Goal: Task Accomplishment & Management: Use online tool/utility

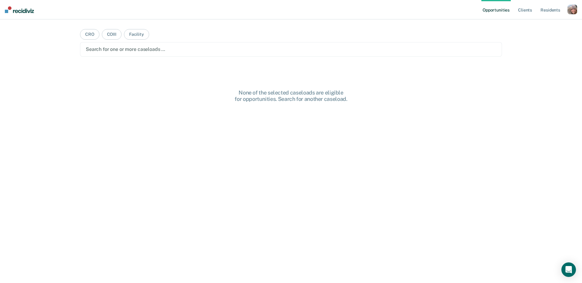
click at [572, 11] on div "button" at bounding box center [572, 10] width 10 height 10
click at [539, 23] on link "Profile" at bounding box center [547, 24] width 49 height 5
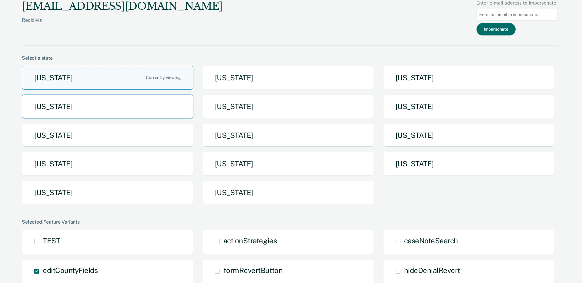
click at [136, 111] on button "Idaho" at bounding box center [107, 107] width 171 height 24
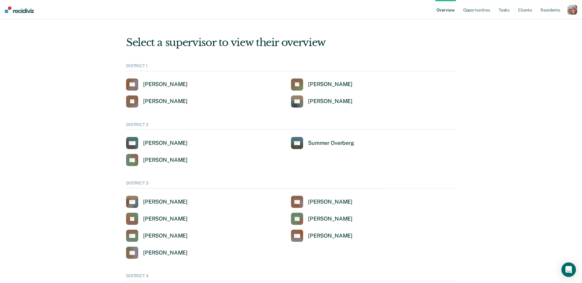
click at [573, 13] on div "button" at bounding box center [572, 10] width 10 height 10
click at [574, 10] on div "button" at bounding box center [572, 10] width 10 height 10
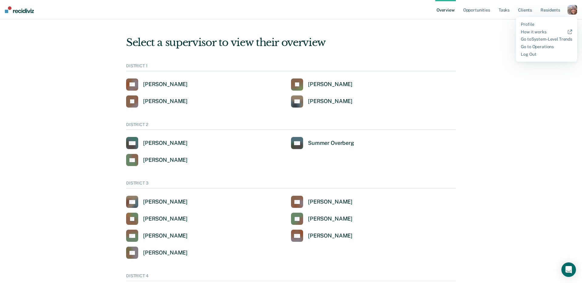
click at [571, 10] on div "button" at bounding box center [572, 10] width 10 height 10
click at [526, 23] on link "Profile" at bounding box center [545, 24] width 51 height 5
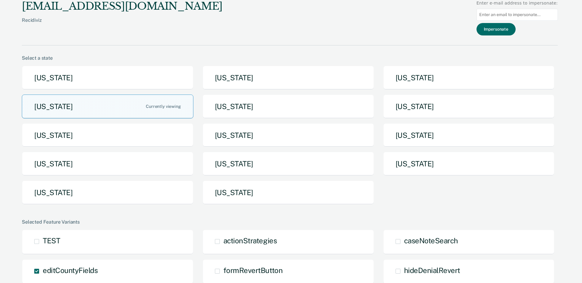
click at [509, 13] on input at bounding box center [516, 15] width 81 height 12
paste input "chchambe@idoc.idaho.gov"
type input "chchambe@idoc.idaho.gov"
click at [507, 30] on button "Impersonate" at bounding box center [495, 29] width 39 height 12
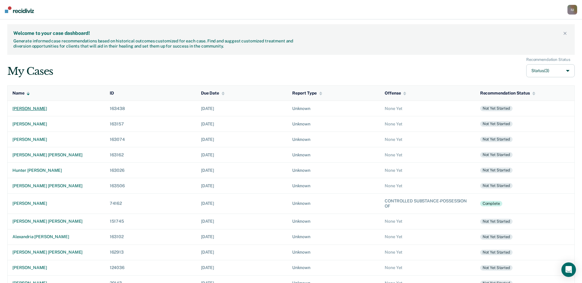
click at [31, 108] on div "casandra alvarez" at bounding box center [56, 108] width 88 height 5
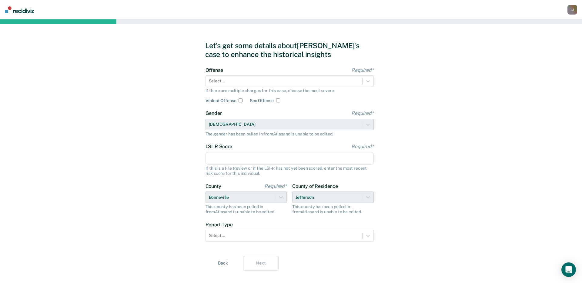
click at [575, 10] on div "I U" at bounding box center [572, 10] width 10 height 10
click at [549, 32] on link "Go to PSI Case Dashboard" at bounding box center [546, 31] width 51 height 5
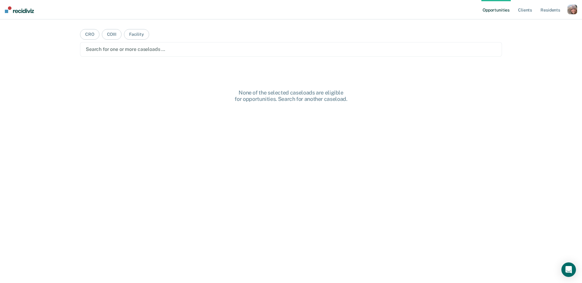
drag, startPoint x: 522, startPoint y: 60, endPoint x: 529, endPoint y: 58, distance: 7.2
click at [523, 60] on div "Opportunities Client s Resident s Profile How it works Log Out CRO COIII Facili…" at bounding box center [291, 141] width 582 height 283
click at [291, 50] on div at bounding box center [291, 49] width 410 height 7
click at [244, 55] on div "Clear caseloads" at bounding box center [291, 49] width 422 height 15
click at [225, 48] on div at bounding box center [316, 49] width 285 height 7
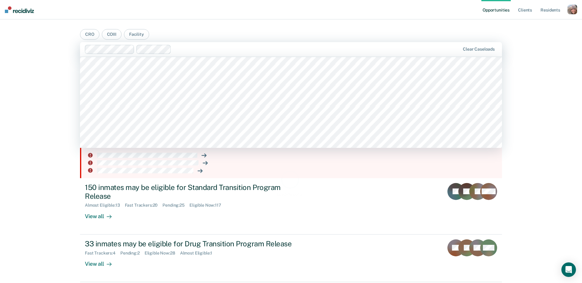
scroll to position [608, 0]
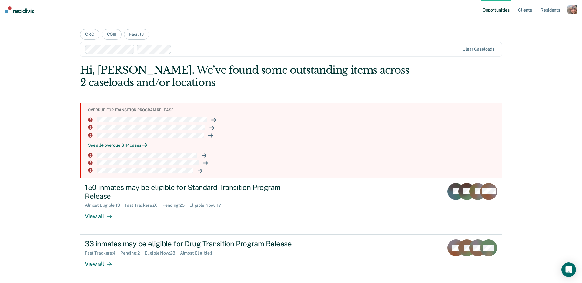
click at [541, 97] on div "Opportunities Client s Resident s Profile How it works Log Out CRO COIII Facili…" at bounding box center [291, 153] width 582 height 306
